Goal: Find specific page/section: Find specific page/section

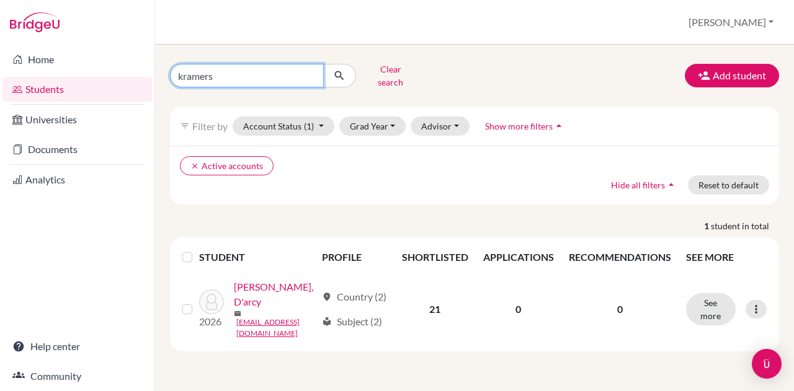
click at [306, 71] on input "kramers" at bounding box center [247, 76] width 154 height 24
type input "k"
type input "[PERSON_NAME]"
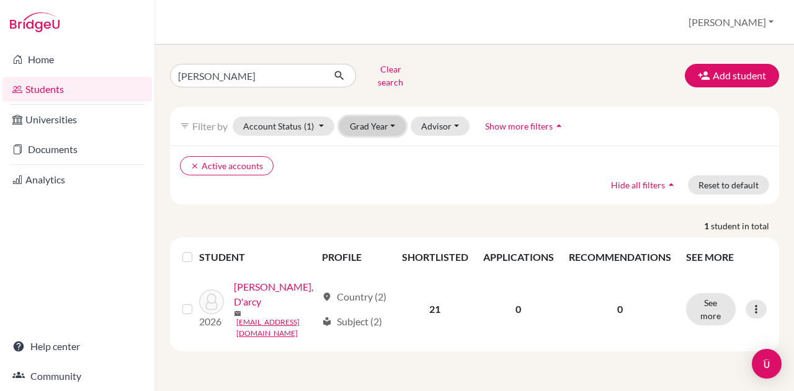
click at [369, 117] on button "Grad Year" at bounding box center [372, 126] width 67 height 19
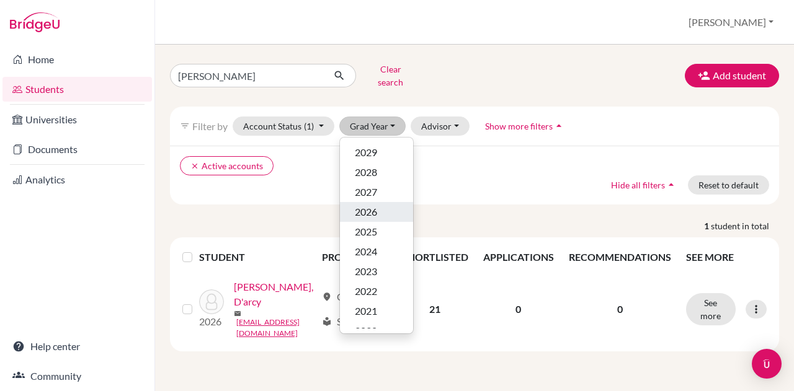
click at [349, 202] on button "2026" at bounding box center [376, 212] width 73 height 20
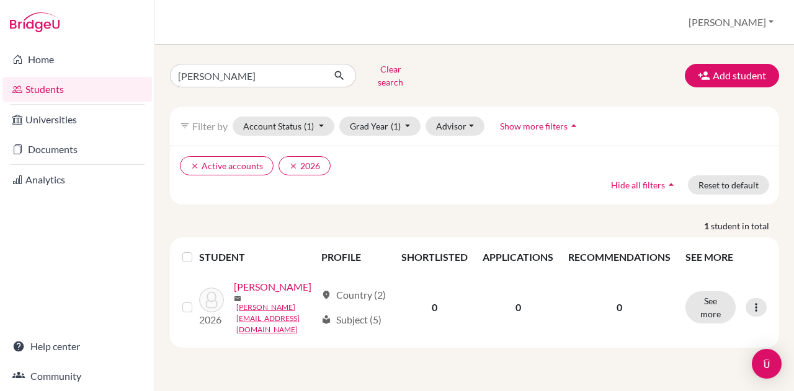
click at [279, 280] on link "[PERSON_NAME]" at bounding box center [273, 287] width 78 height 15
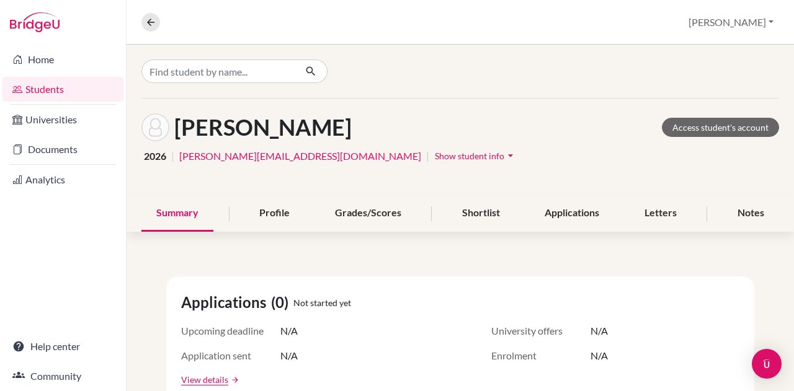
scroll to position [57, 0]
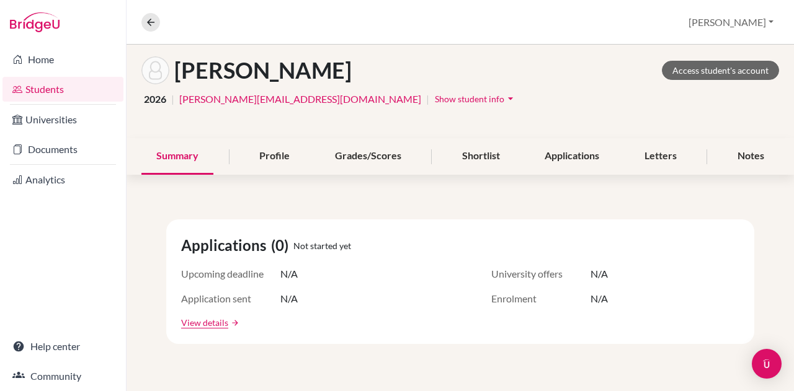
click at [476, 157] on div "Shortlist" at bounding box center [481, 156] width 68 height 37
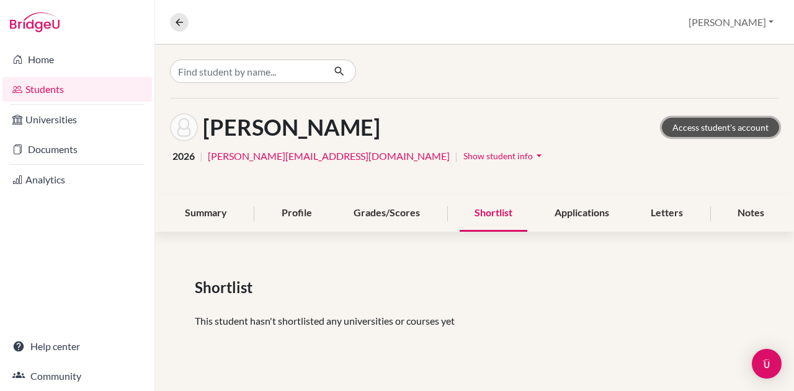
click at [697, 123] on link "Access student's account" at bounding box center [720, 127] width 117 height 19
